Goal: Transaction & Acquisition: Purchase product/service

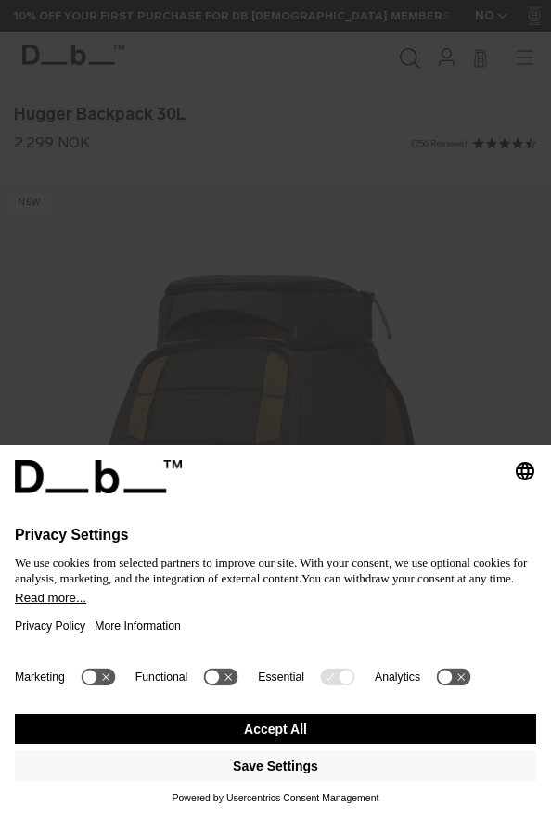
click at [336, 721] on button "Accept All" at bounding box center [275, 729] width 521 height 30
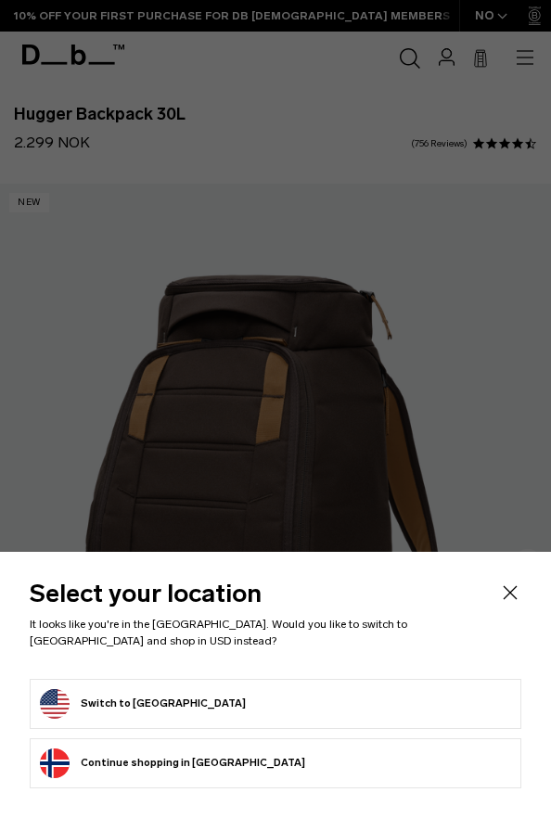
click at [181, 714] on button "Switch to United States" at bounding box center [143, 704] width 206 height 30
click at [178, 704] on button "Switch to United States" at bounding box center [143, 704] width 206 height 30
click at [151, 703] on button "Switch to United States" at bounding box center [143, 704] width 206 height 30
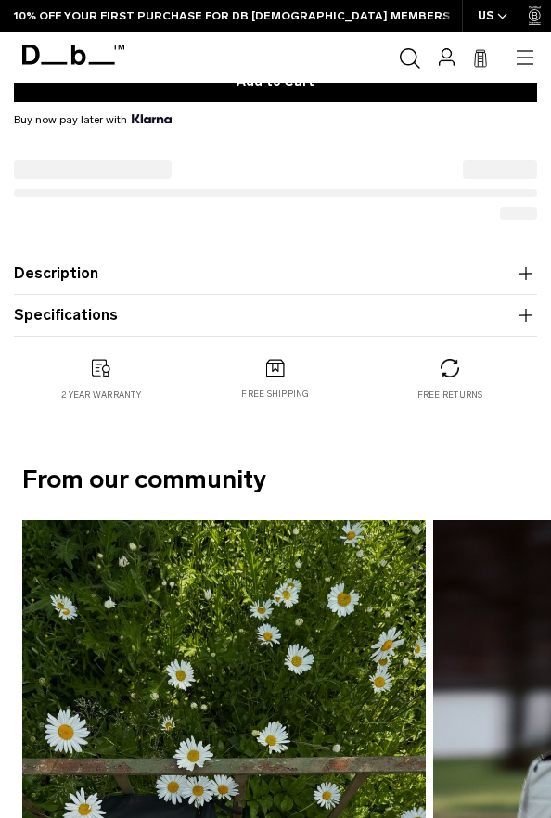
scroll to position [670, 0]
